Goal: Register for event/course

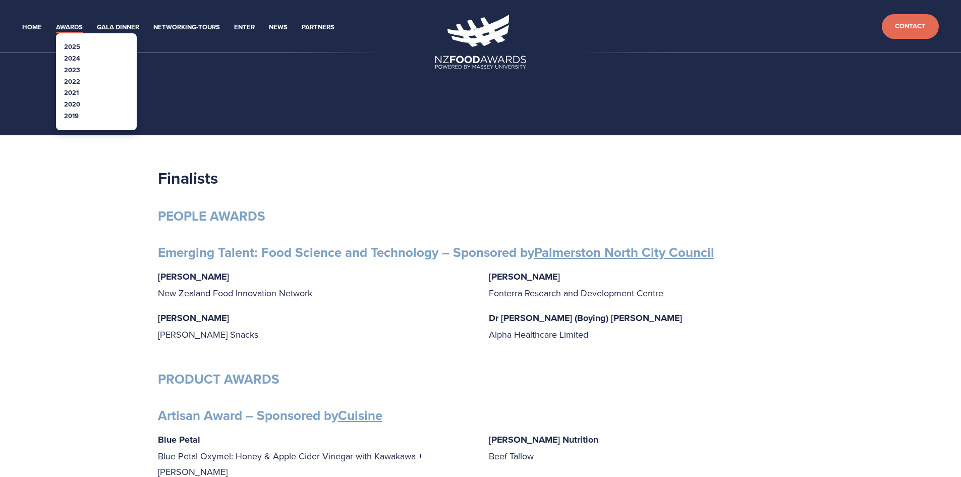
click at [71, 47] on link "2025" at bounding box center [72, 47] width 16 height 10
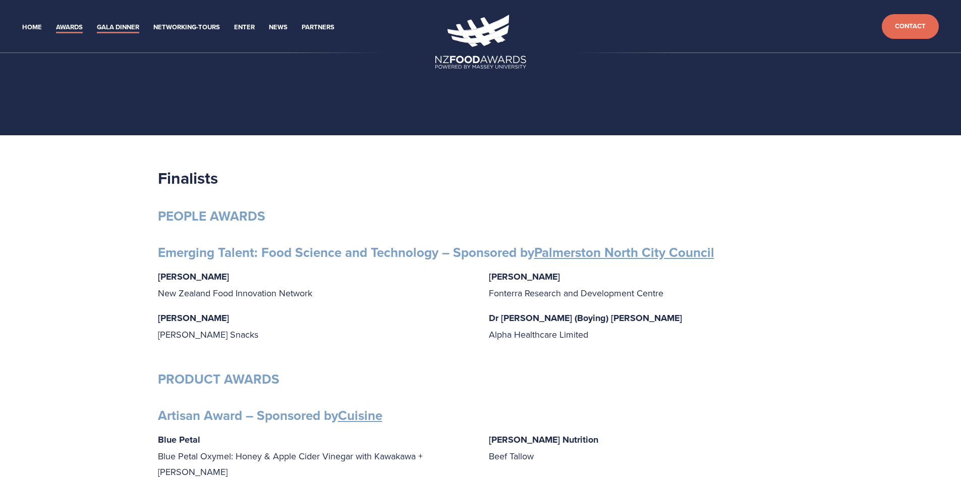
click at [129, 29] on link "Gala Dinner" at bounding box center [118, 28] width 42 height 12
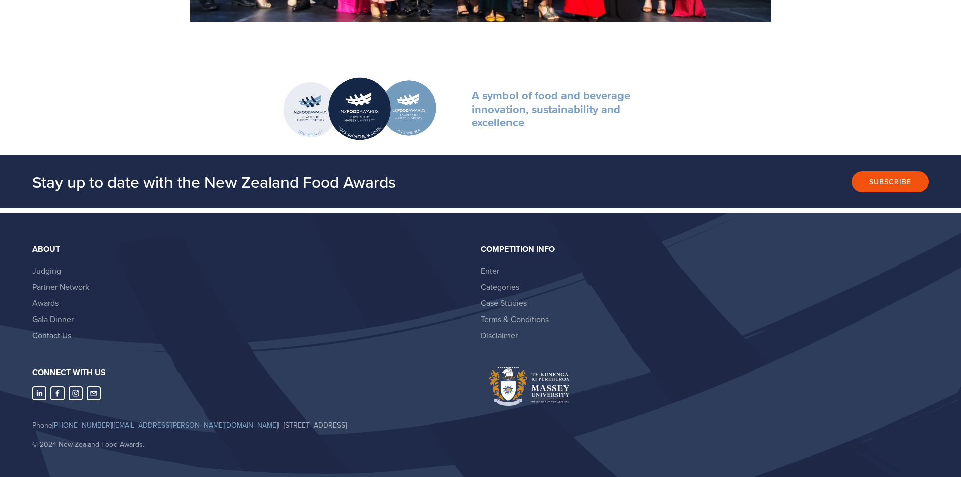
scroll to position [1345, 0]
